Goal: Transaction & Acquisition: Obtain resource

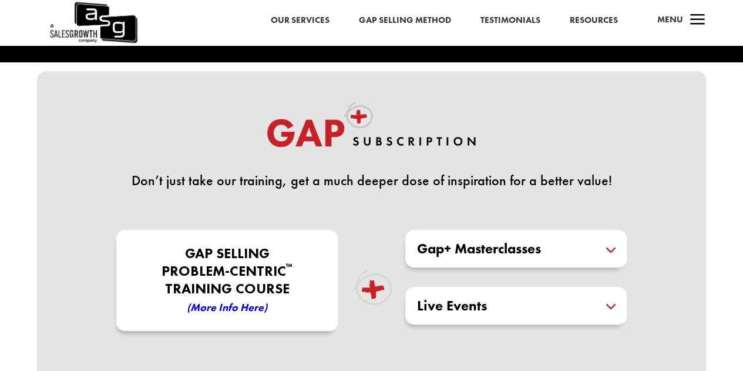
scroll to position [235, 0]
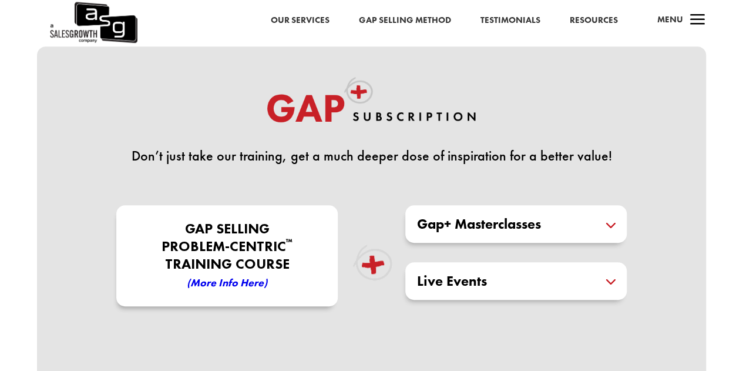
click at [476, 224] on h5 "Gap+ Masterclasses" at bounding box center [516, 224] width 198 height 14
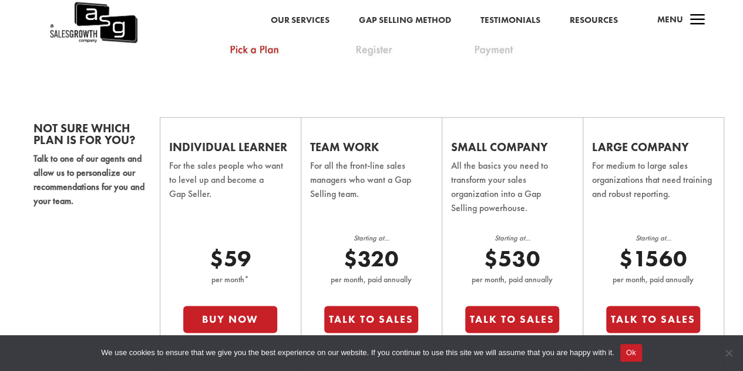
scroll to position [705, 0]
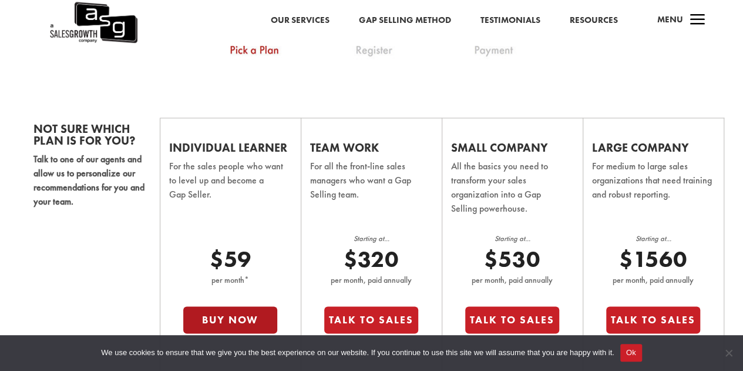
click at [229, 318] on button "Buy Now" at bounding box center [230, 319] width 94 height 27
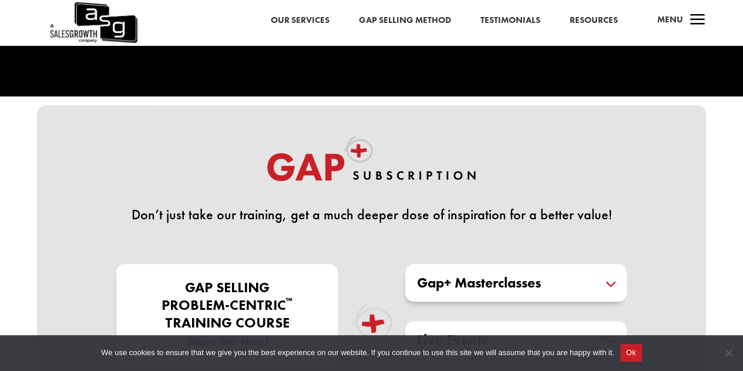
scroll to position [235, 0]
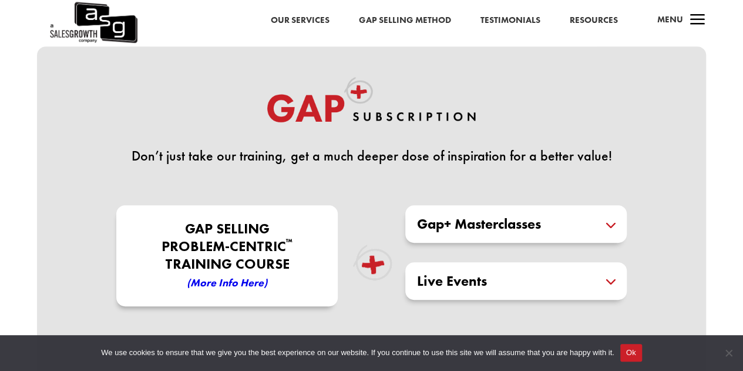
click at [478, 224] on h5 "Gap+ Masterclasses" at bounding box center [516, 224] width 198 height 14
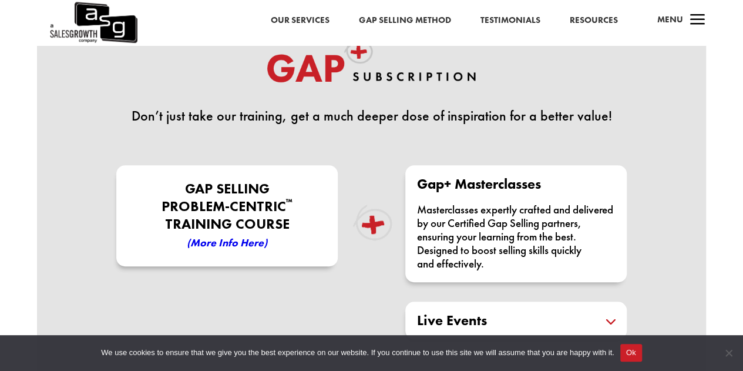
scroll to position [294, 0]
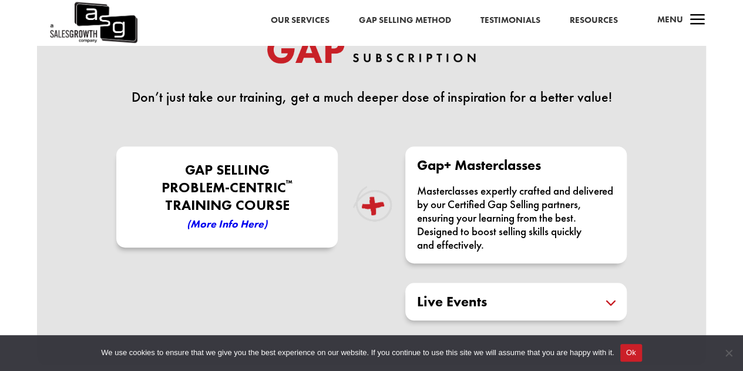
click at [226, 225] on em "(More Info here)" at bounding box center [227, 224] width 80 height 14
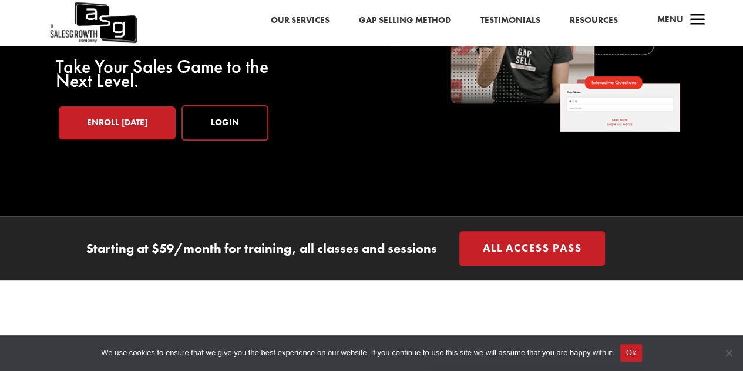
scroll to position [176, 0]
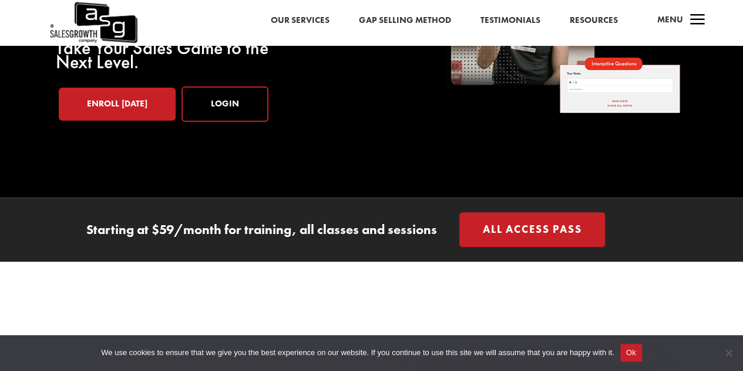
click at [518, 232] on link "All Access Pass" at bounding box center [532, 229] width 146 height 35
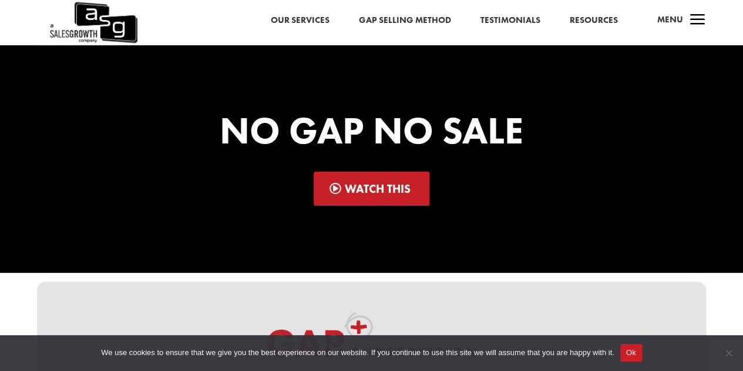
click at [365, 187] on link "Watch This" at bounding box center [372, 189] width 116 height 34
click at [315, 22] on link "Our Services" at bounding box center [300, 20] width 59 height 15
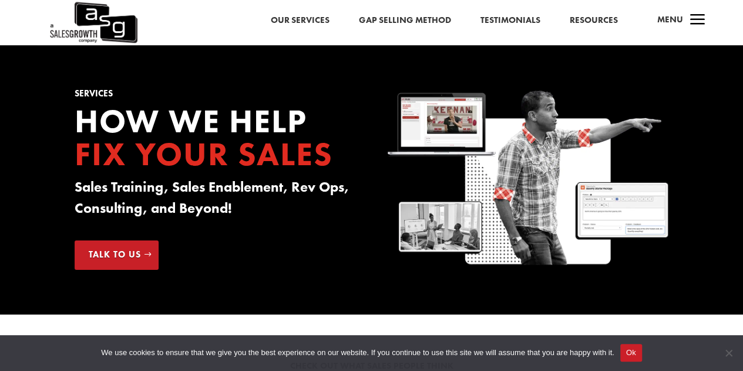
click at [590, 21] on link "Resources" at bounding box center [594, 20] width 48 height 15
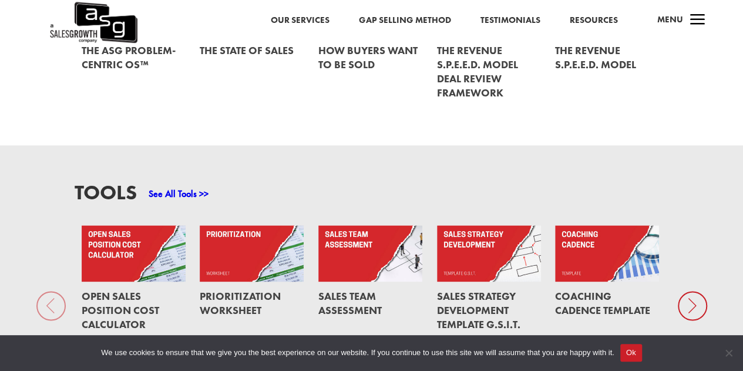
scroll to position [587, 0]
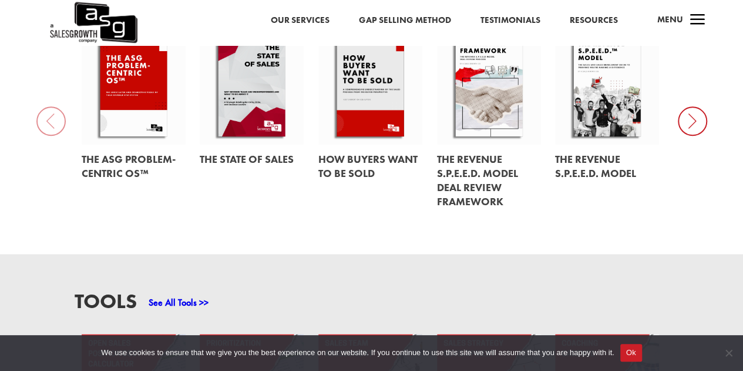
click at [688, 125] on icon at bounding box center [692, 120] width 29 height 29
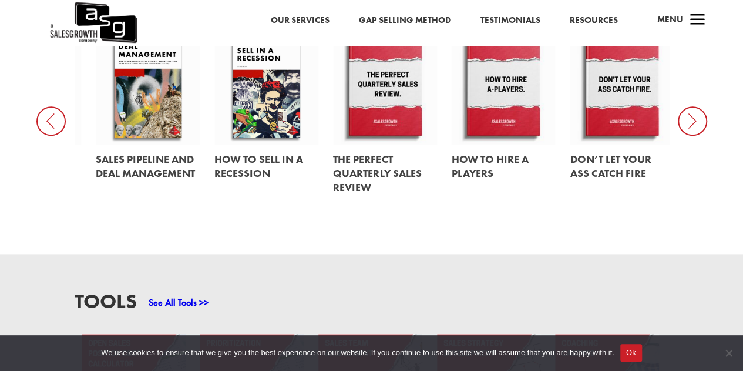
click at [686, 118] on icon at bounding box center [692, 120] width 29 height 29
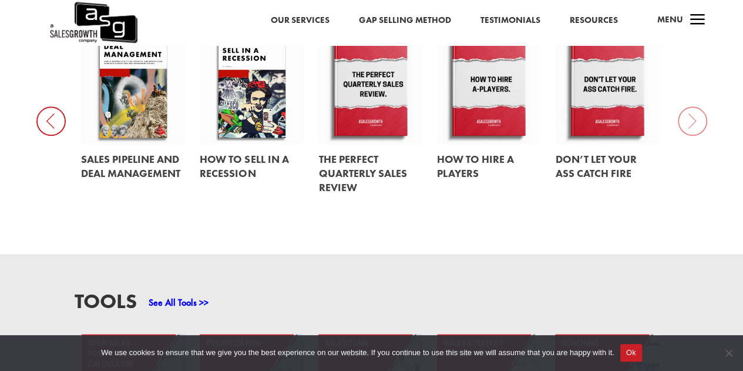
click at [121, 106] on link at bounding box center [133, 85] width 104 height 118
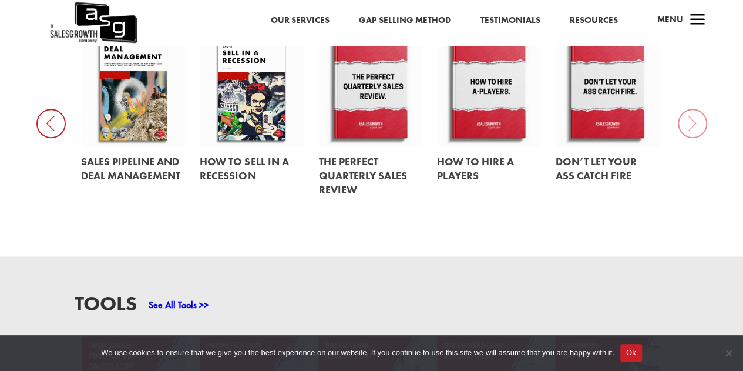
click at [56, 130] on icon at bounding box center [50, 123] width 29 height 29
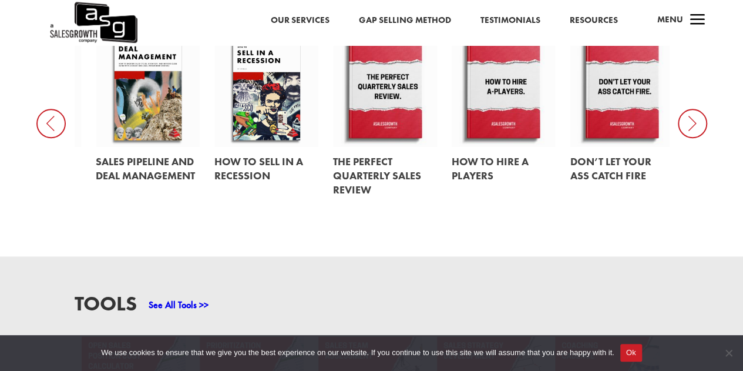
click at [56, 129] on icon at bounding box center [50, 123] width 29 height 29
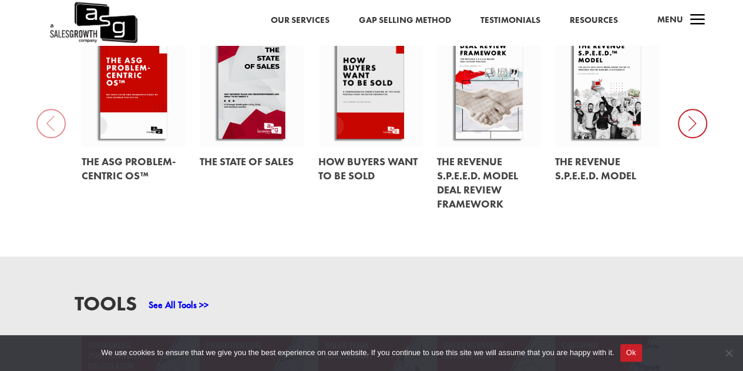
click at [122, 119] on link at bounding box center [134, 87] width 104 height 118
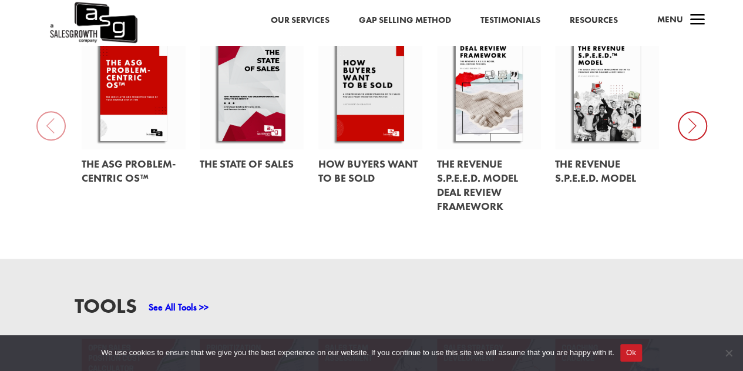
click at [358, 110] on link at bounding box center [370, 90] width 104 height 118
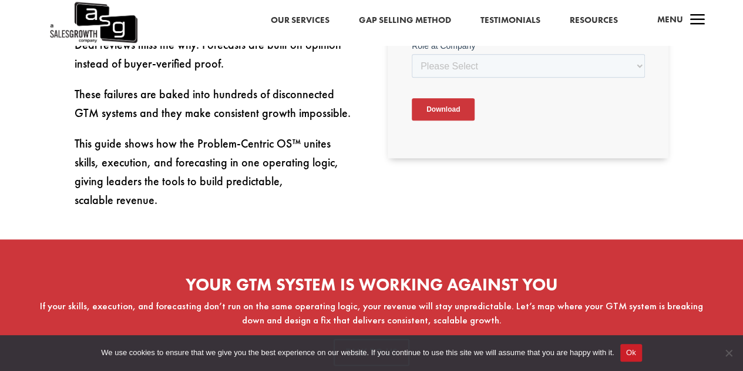
scroll to position [587, 0]
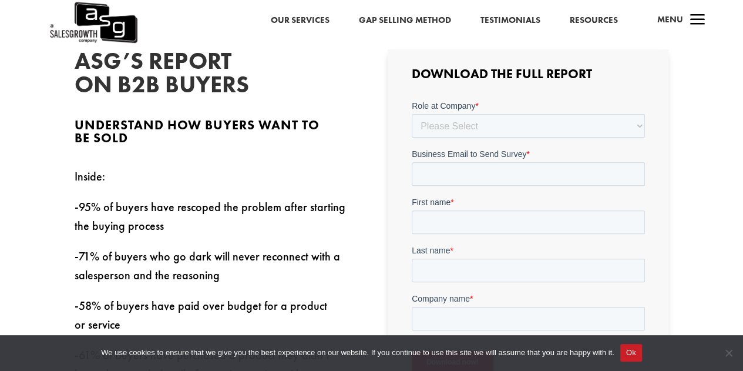
scroll to position [294, 0]
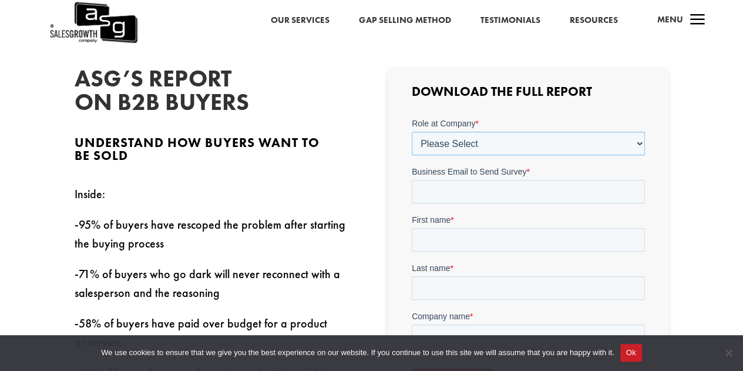
click at [436, 141] on select "Please Select C-Level (CRO, CSO, etc) Senior Leadership (VP of Sales, VP of Ena…" at bounding box center [527, 142] width 233 height 23
select select "Individual Contributor (AE, SDR, CSM, etc)"
click at [411, 131] on select "Please Select C-Level (CRO, CSO, etc) Senior Leadership (VP of Sales, VP of Ena…" at bounding box center [527, 142] width 233 height 23
click at [448, 190] on input "Business Email to Send Survey *" at bounding box center [527, 190] width 233 height 23
type input "[EMAIL_ADDRESS][DOMAIN_NAME]"
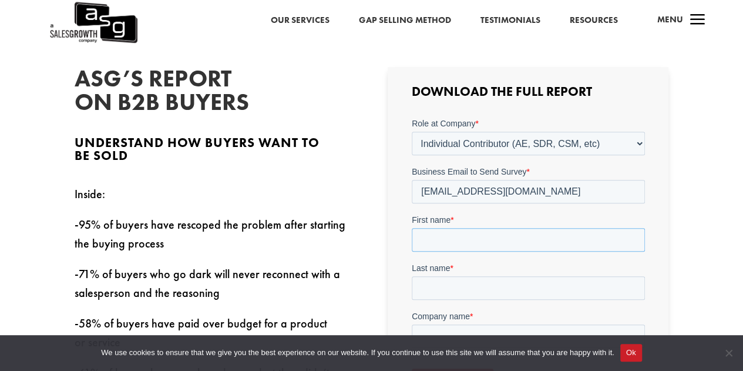
click at [459, 239] on input "First name *" at bounding box center [527, 238] width 233 height 23
type input "[PERSON_NAME]"
click at [475, 287] on input "Last name *" at bounding box center [527, 286] width 233 height 23
type input "[PERSON_NAME]"
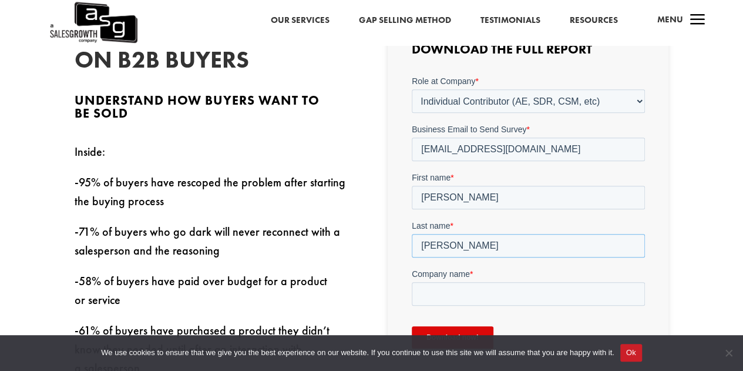
scroll to position [352, 0]
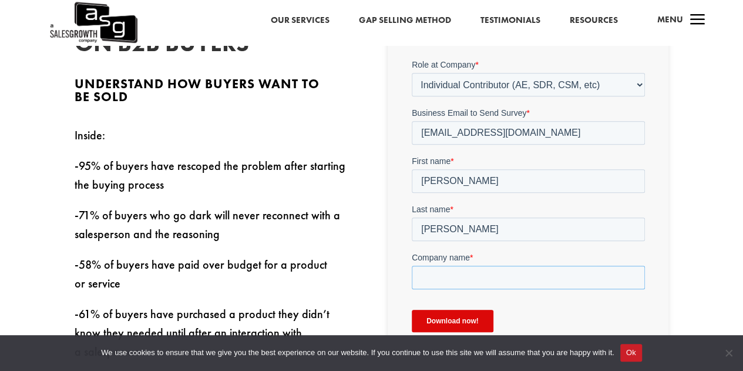
click at [469, 277] on input "Company name *" at bounding box center [527, 276] width 233 height 23
type input "HubSpot"
click at [408, 271] on div "Download the Full Report" at bounding box center [528, 188] width 281 height 361
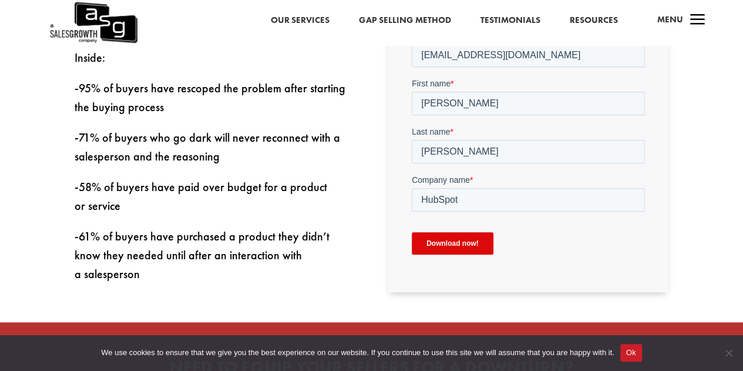
scroll to position [470, 0]
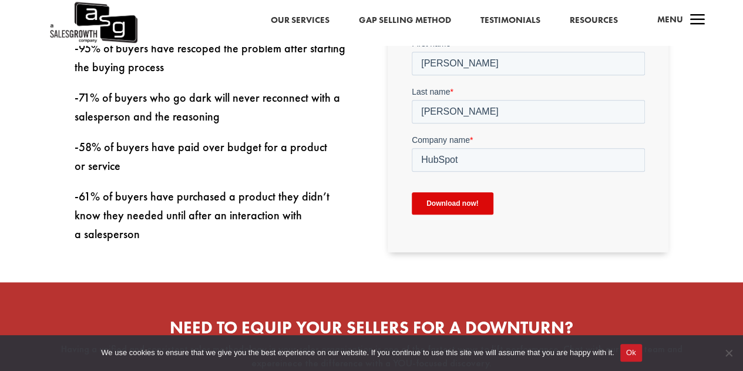
click at [430, 209] on input "Download now!" at bounding box center [452, 203] width 82 height 22
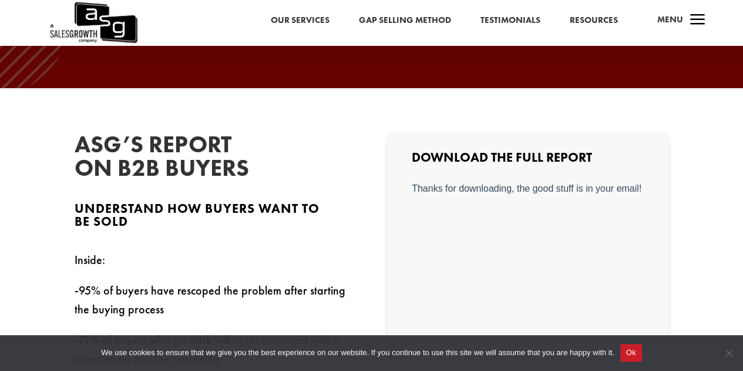
scroll to position [176, 0]
